Goal: Information Seeking & Learning: Compare options

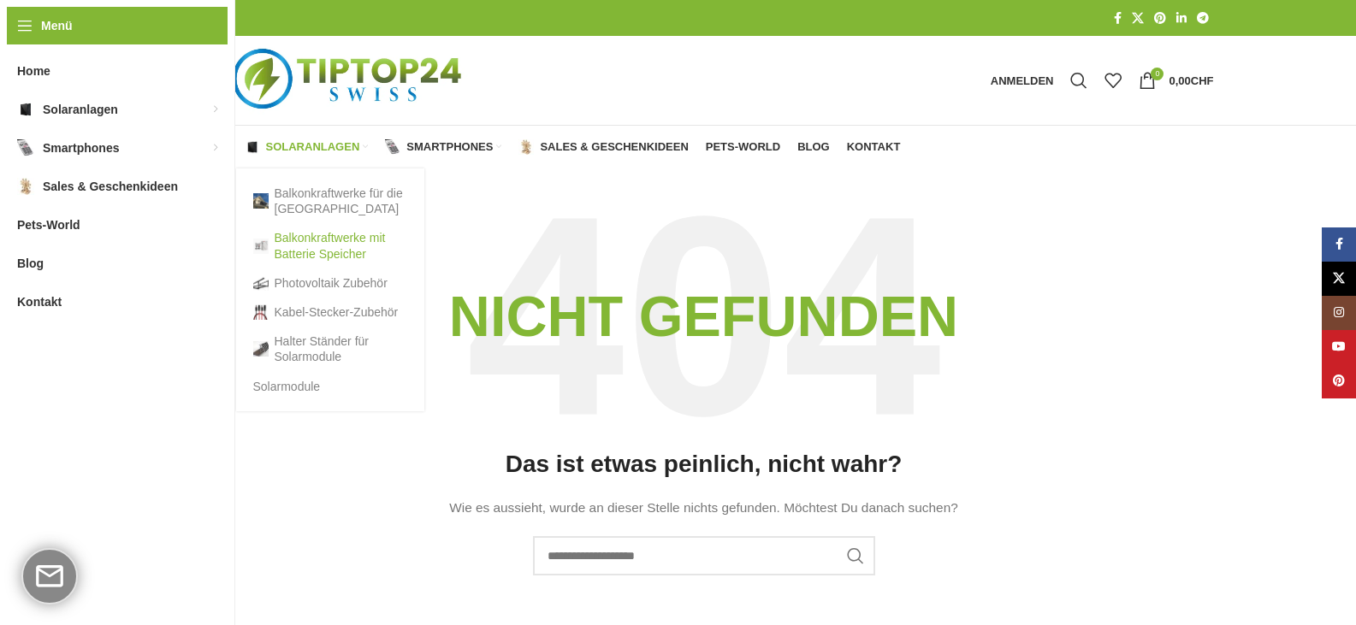
click at [305, 247] on link "Balkonkraftwerke mit Batterie Speicher" at bounding box center [330, 245] width 154 height 44
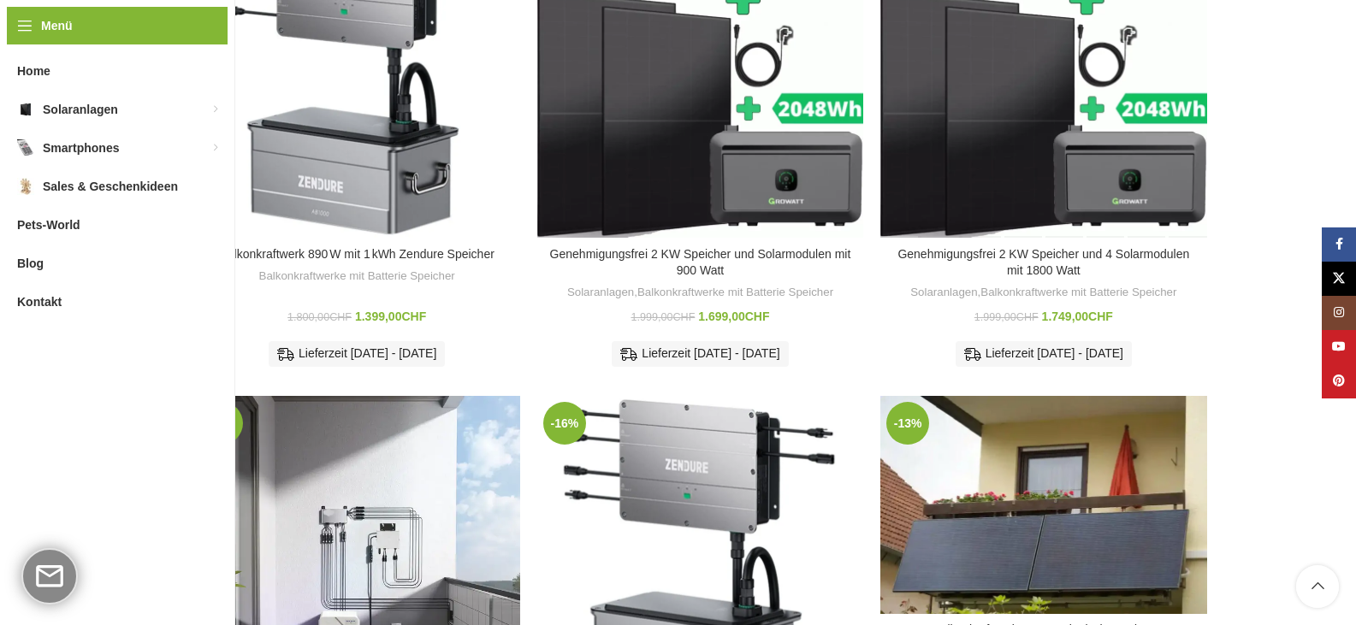
scroll to position [684, 0]
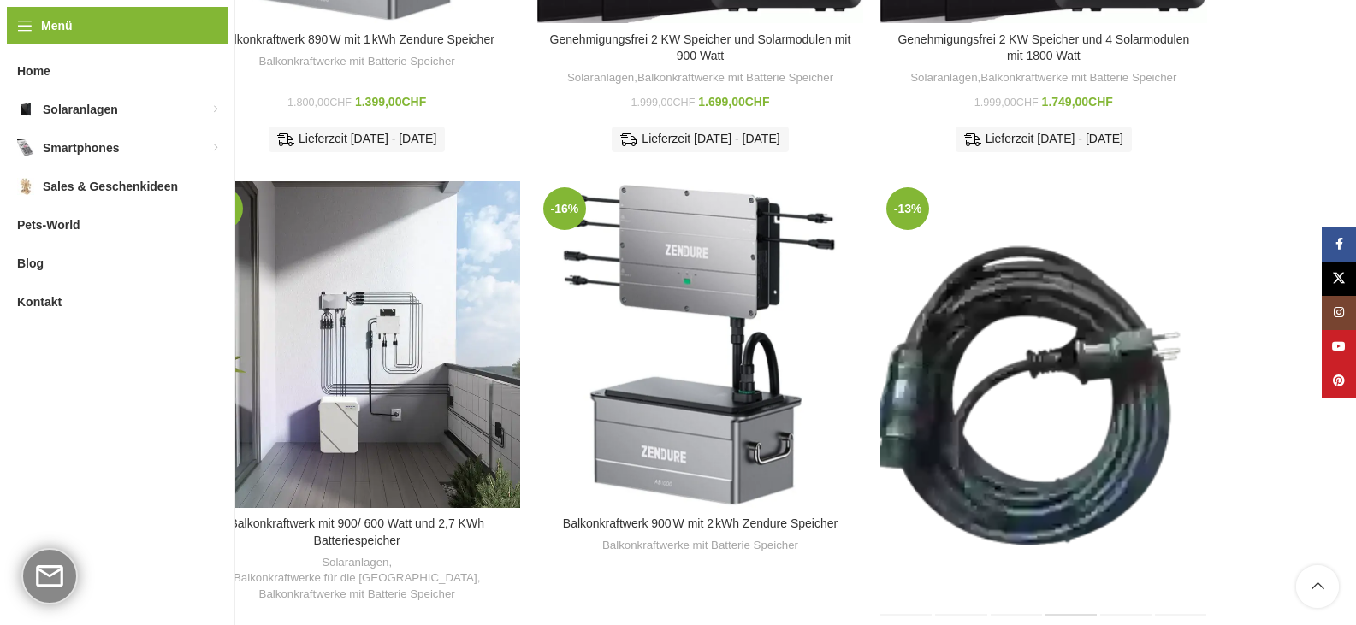
click at [1056, 319] on div "Balkonkraftwerk 890 W mit 2kwh Zendure Batteriespeicher" at bounding box center [1071, 398] width 55 height 435
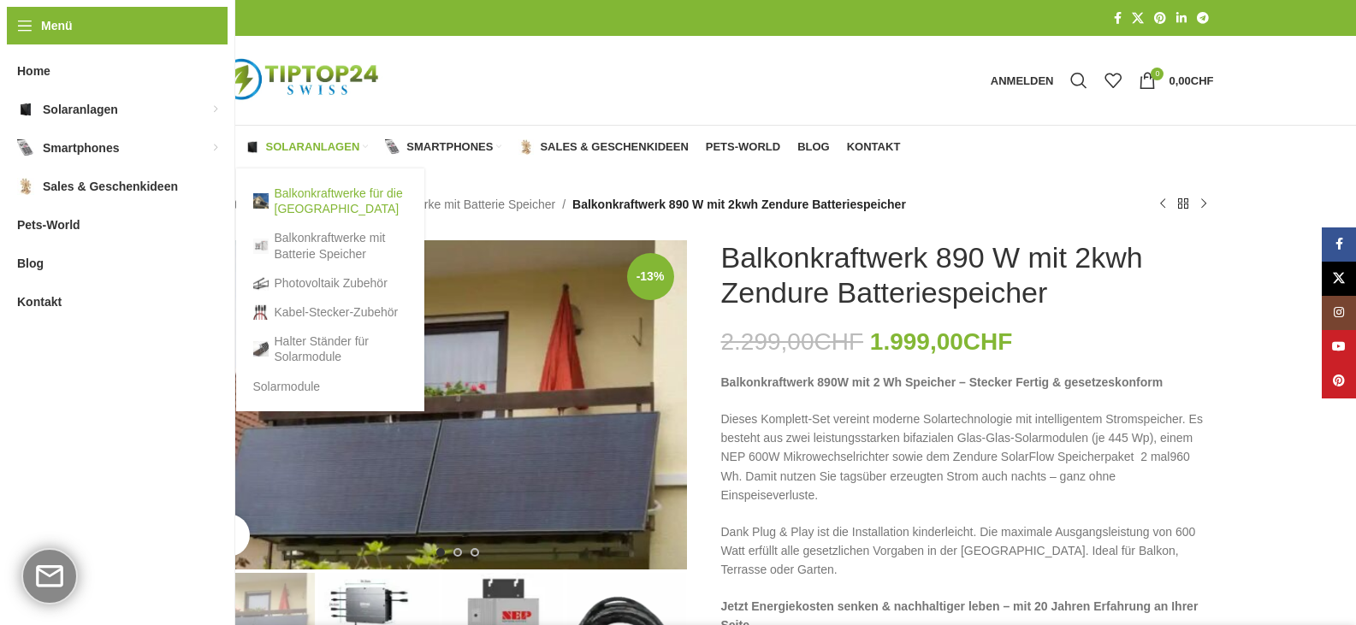
click at [325, 197] on link "Balkonkraftwerke für die [GEOGRAPHIC_DATA]" at bounding box center [330, 201] width 154 height 44
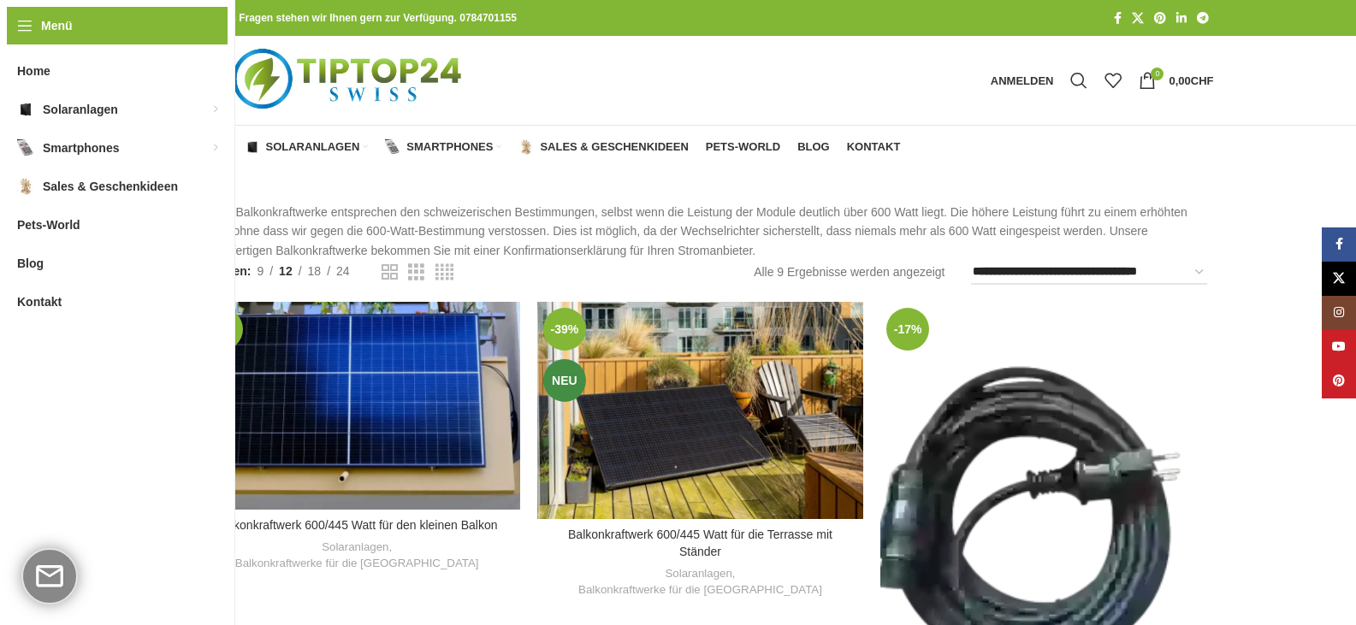
click at [1006, 490] on div "Balkonkraftwerk 600/810 Watt inkl. Versand" at bounding box center [1002, 519] width 81 height 435
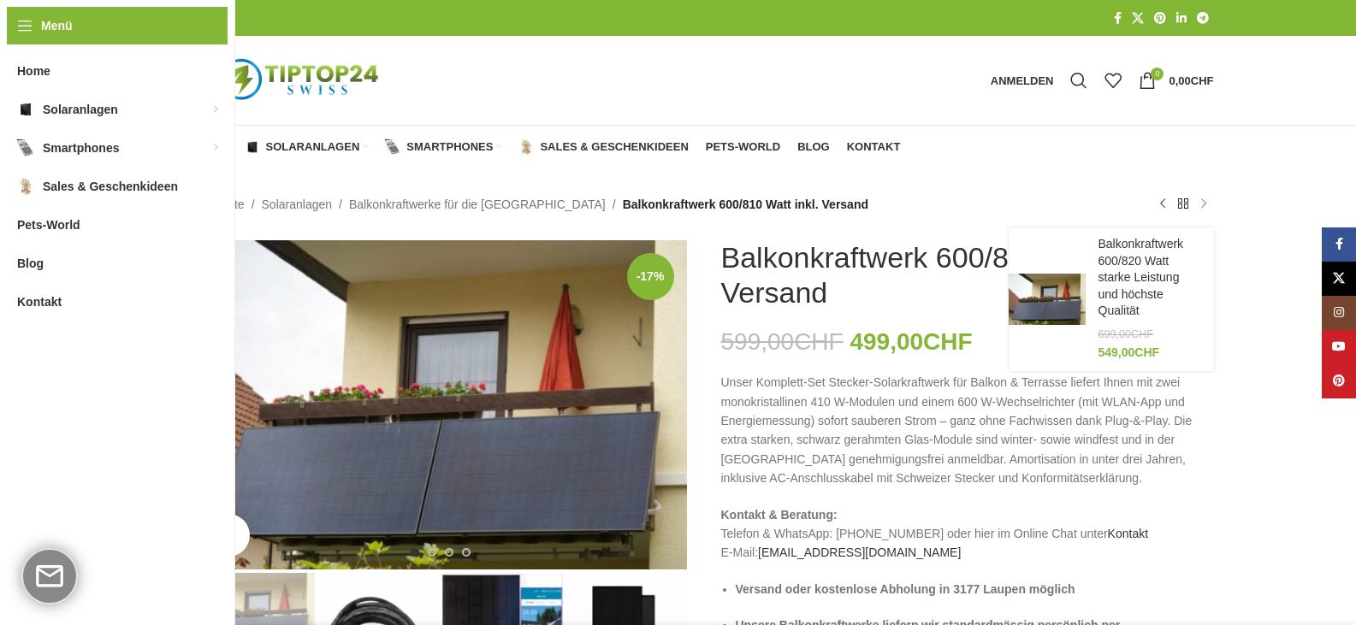
click at [1196, 202] on link "Nächstes Produkt" at bounding box center [1203, 204] width 21 height 21
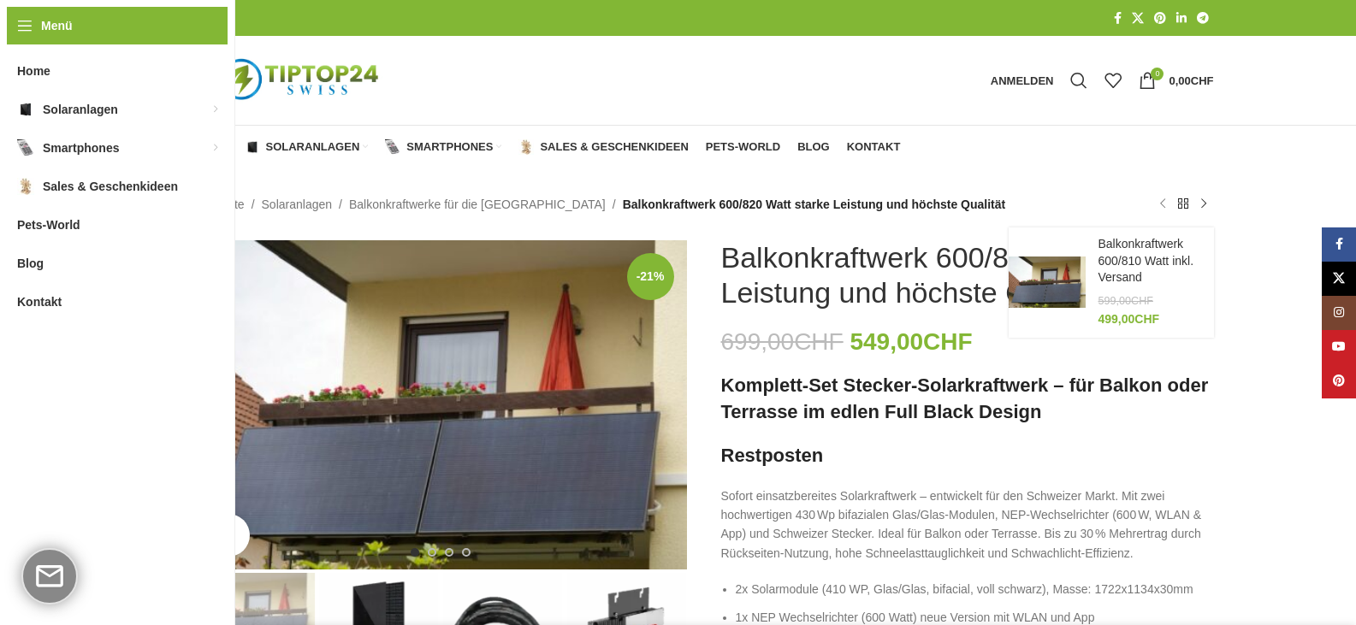
click at [1163, 203] on link "Vorheriges Produkt" at bounding box center [1162, 204] width 21 height 21
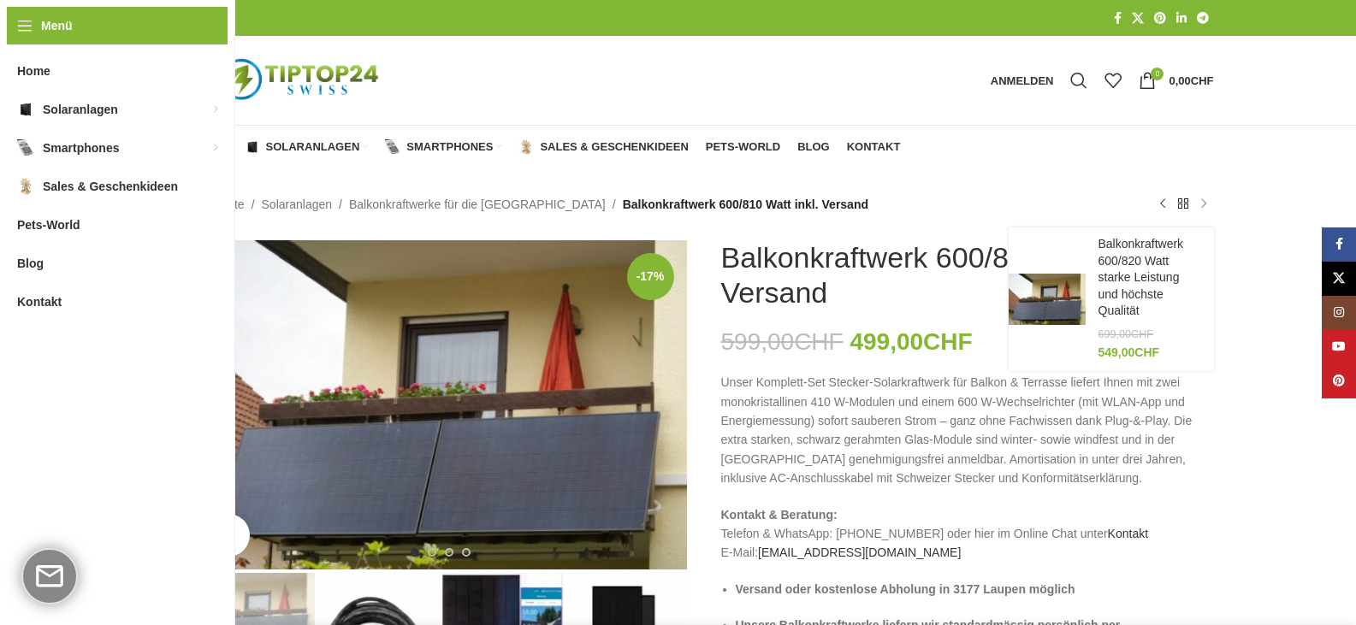
click at [1201, 201] on link "Nächstes Produkt" at bounding box center [1203, 204] width 21 height 21
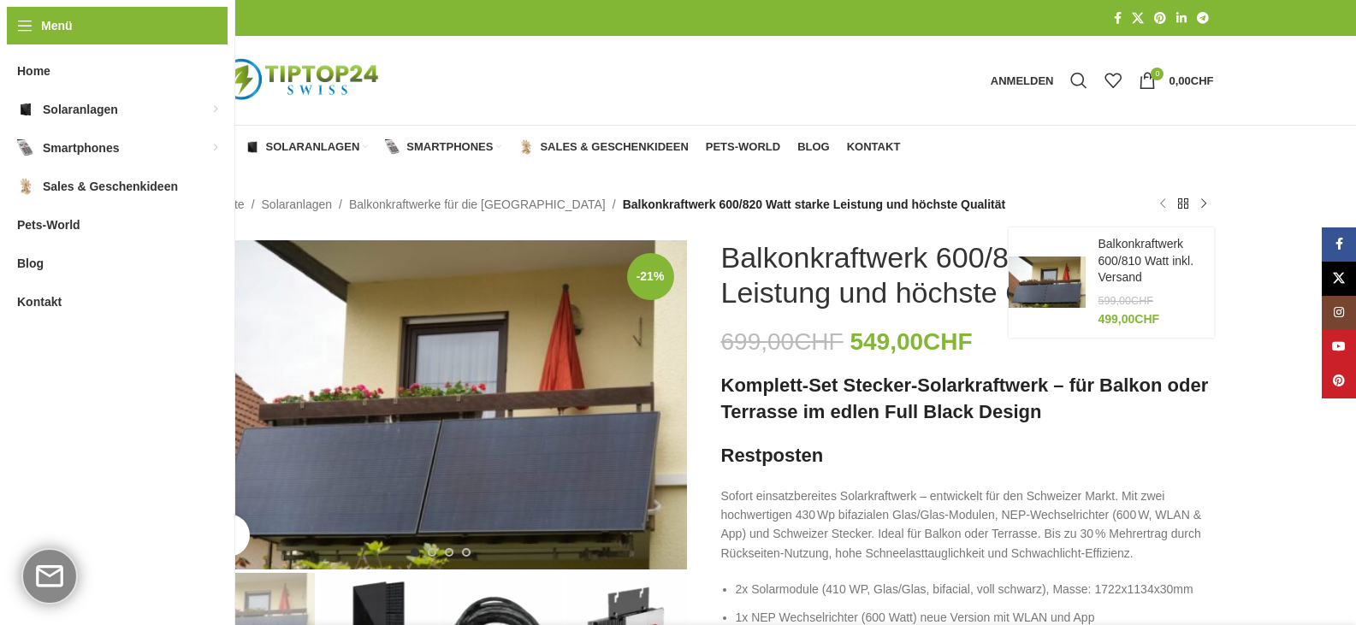
click at [1165, 203] on link "Vorheriges Produkt" at bounding box center [1162, 204] width 21 height 21
